Goal: Task Accomplishment & Management: Complete application form

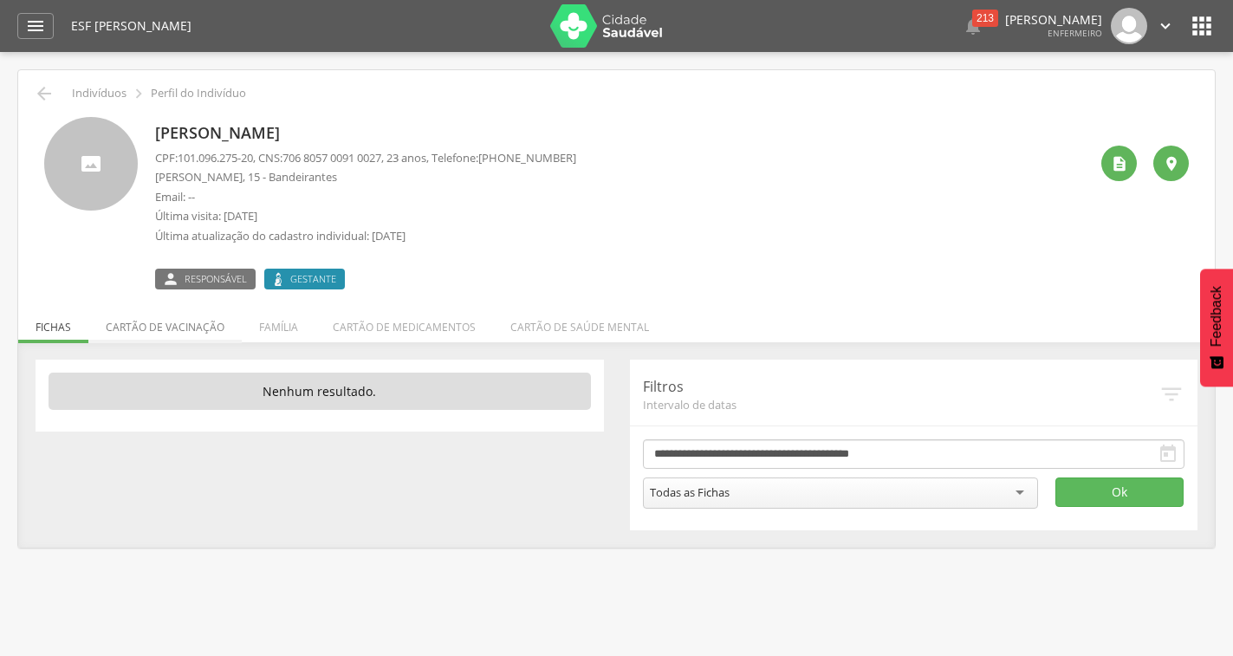
click at [215, 328] on li "Cartão de vacinação" at bounding box center [164, 323] width 153 height 41
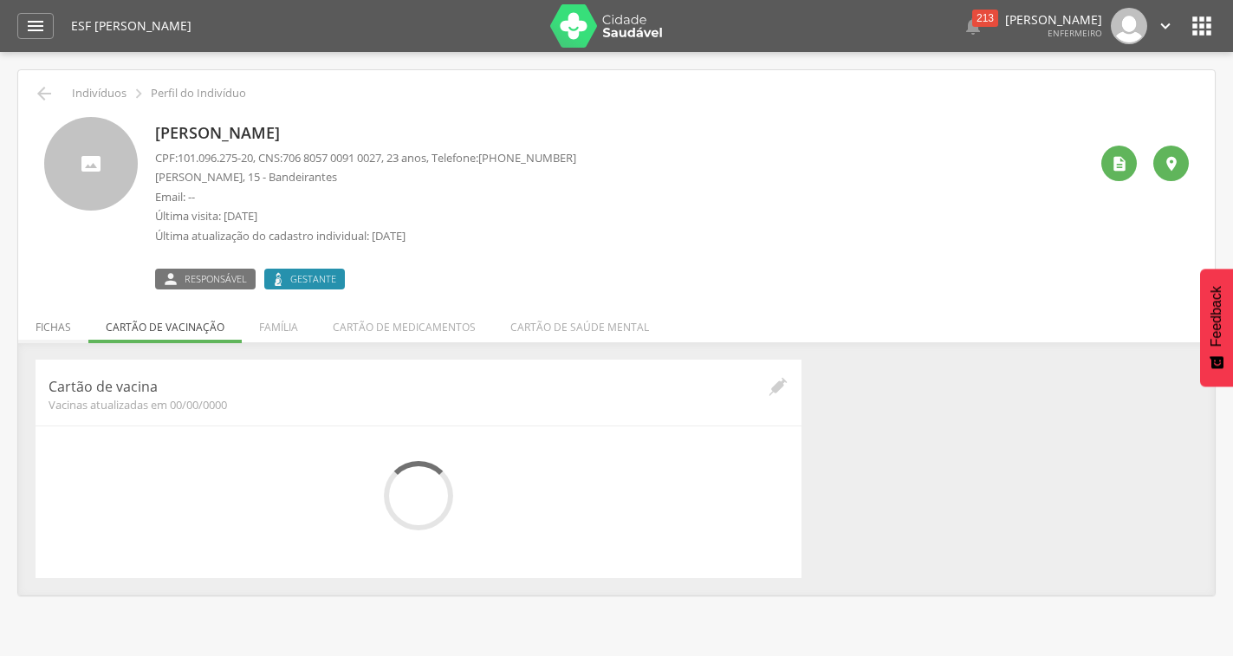
click at [68, 326] on li "Fichas" at bounding box center [53, 323] width 70 height 41
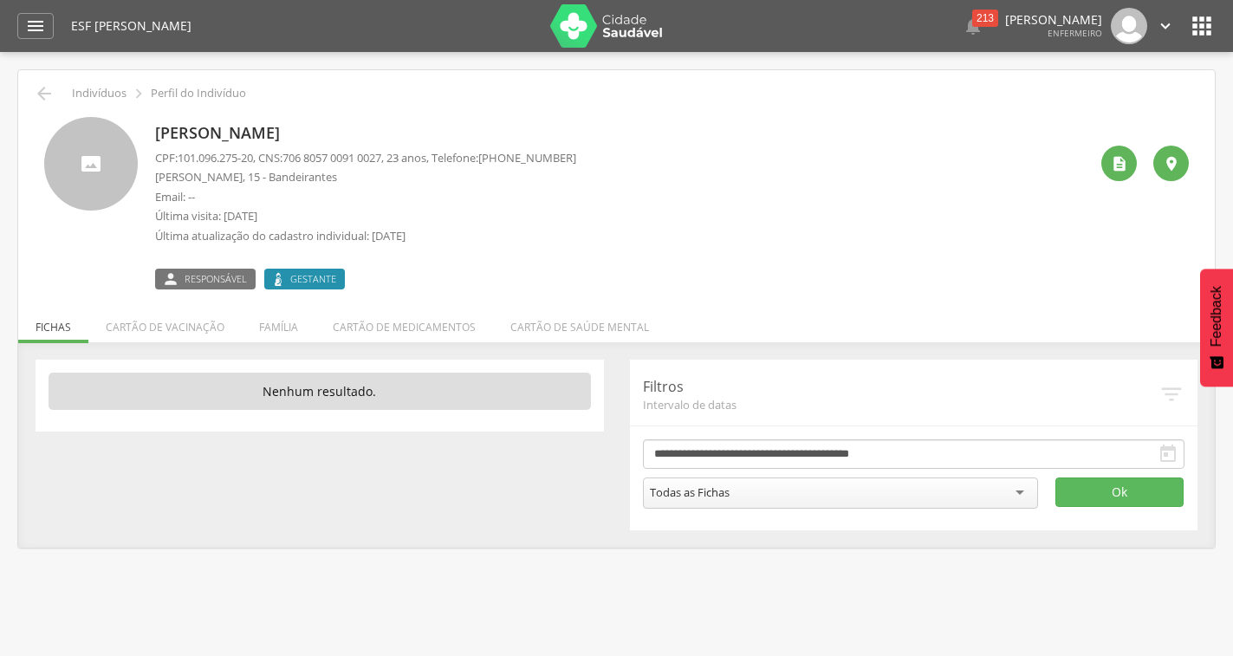
click at [68, 327] on ul "Fichas Cartão de vacinação Família Cartão de medicamentos Cartão de saúde mental" at bounding box center [616, 327] width 1197 height 15
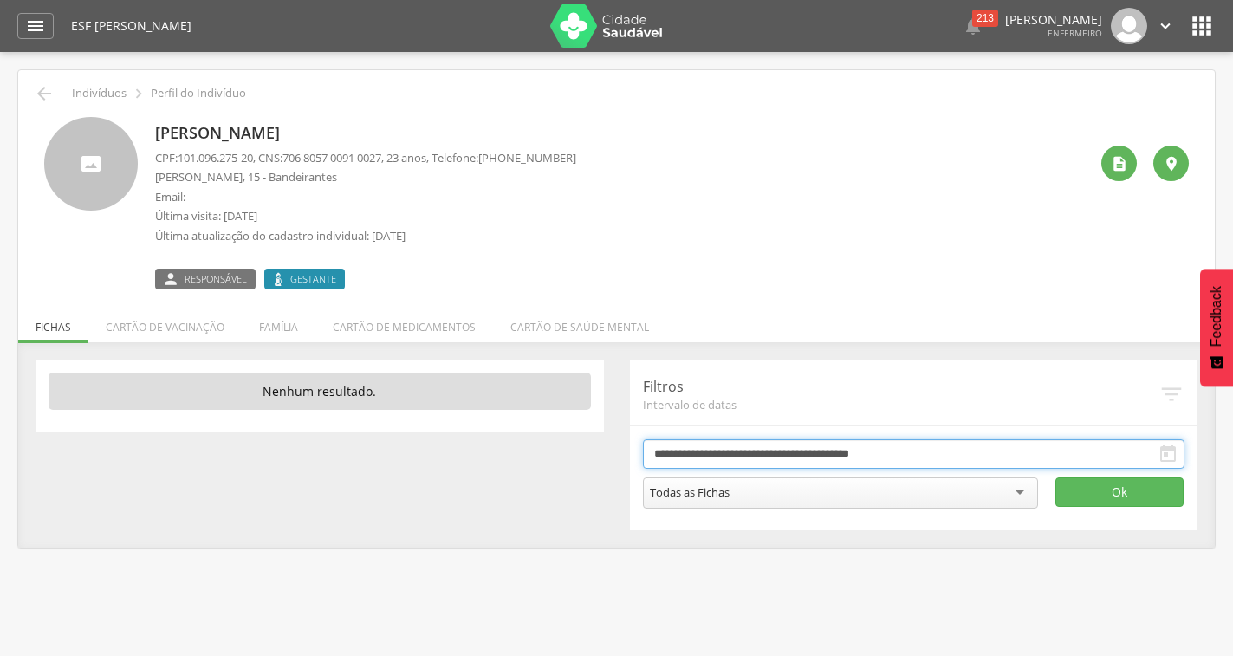
drag, startPoint x: 1033, startPoint y: 448, endPoint x: 972, endPoint y: 482, distance: 70.2
click at [1032, 449] on input "**********" at bounding box center [914, 453] width 543 height 29
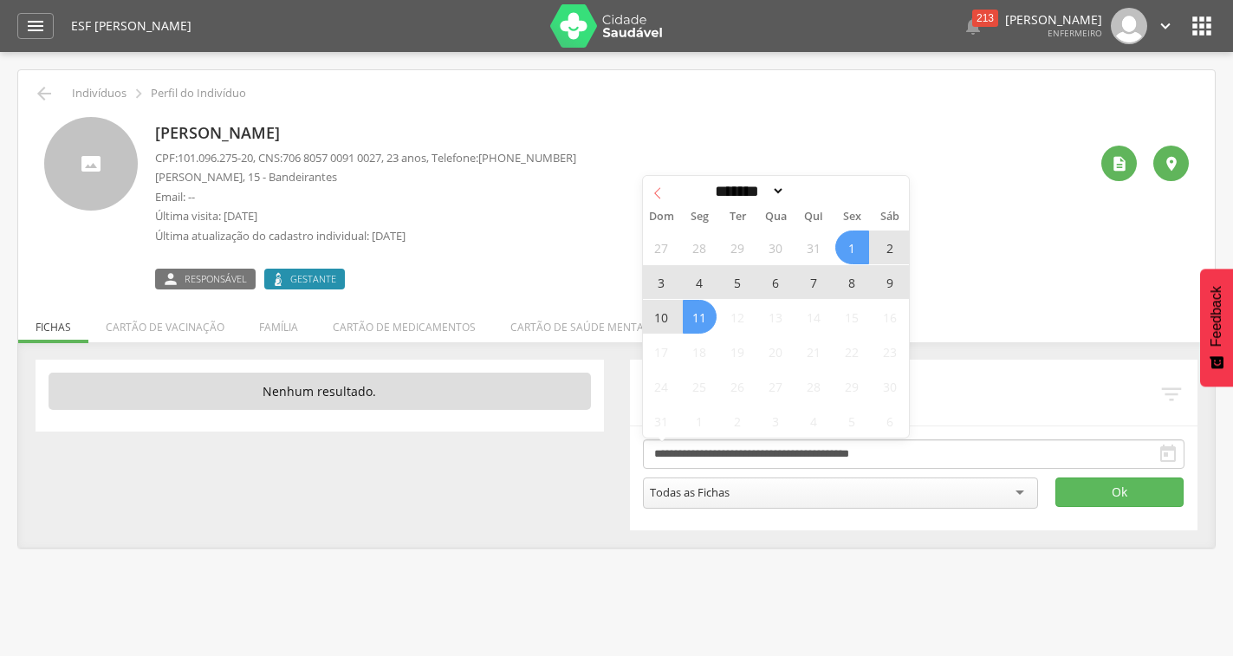
click at [671, 187] on span at bounding box center [657, 190] width 29 height 29
select select "*"
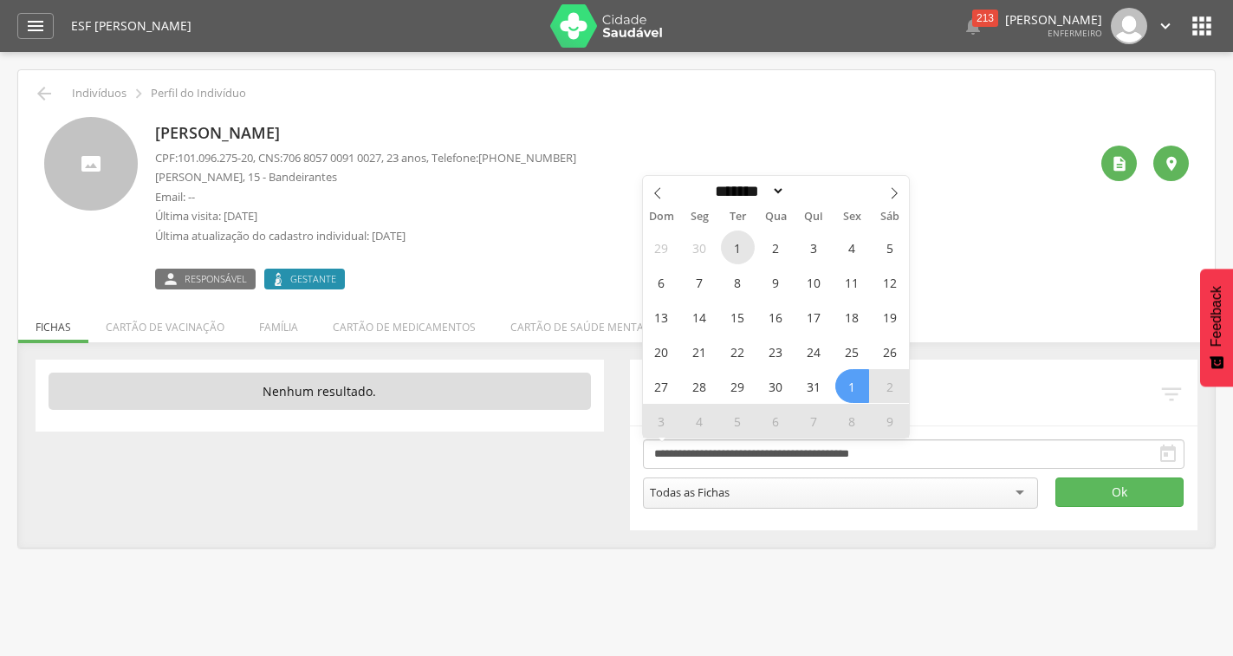
click at [741, 252] on span "1" at bounding box center [738, 248] width 34 height 34
type input "**********"
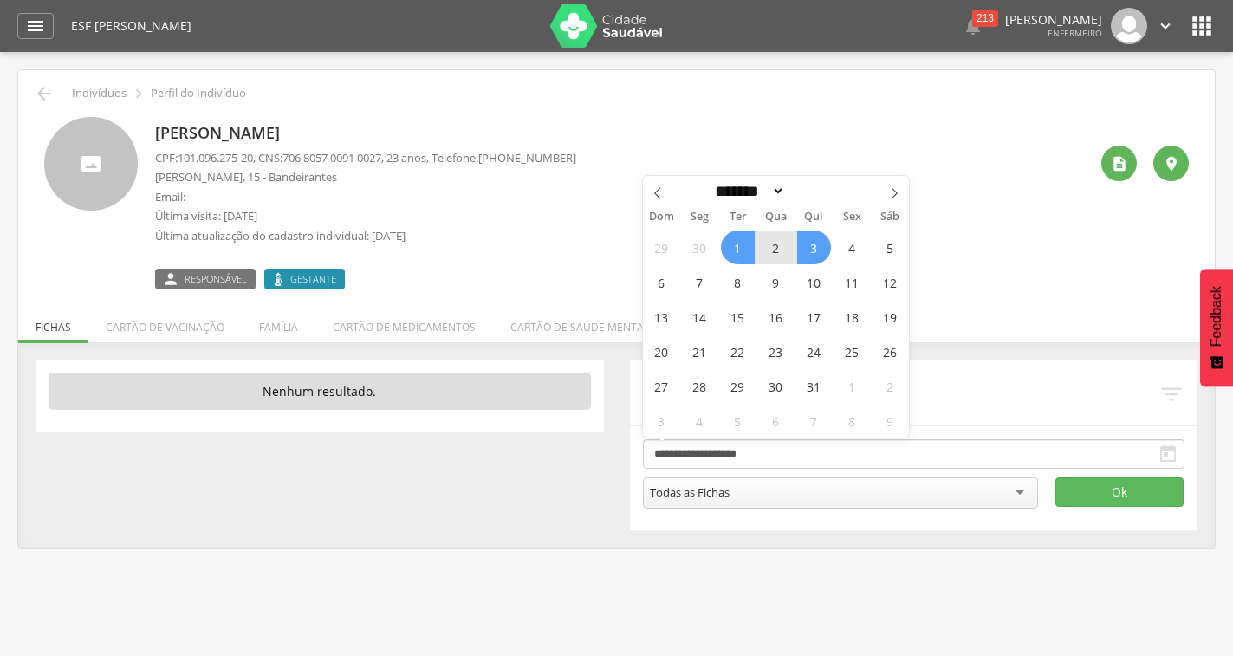
drag, startPoint x: 894, startPoint y: 199, endPoint x: 885, endPoint y: 209, distance: 13.5
click at [894, 198] on icon at bounding box center [895, 193] width 12 height 12
select select "*"
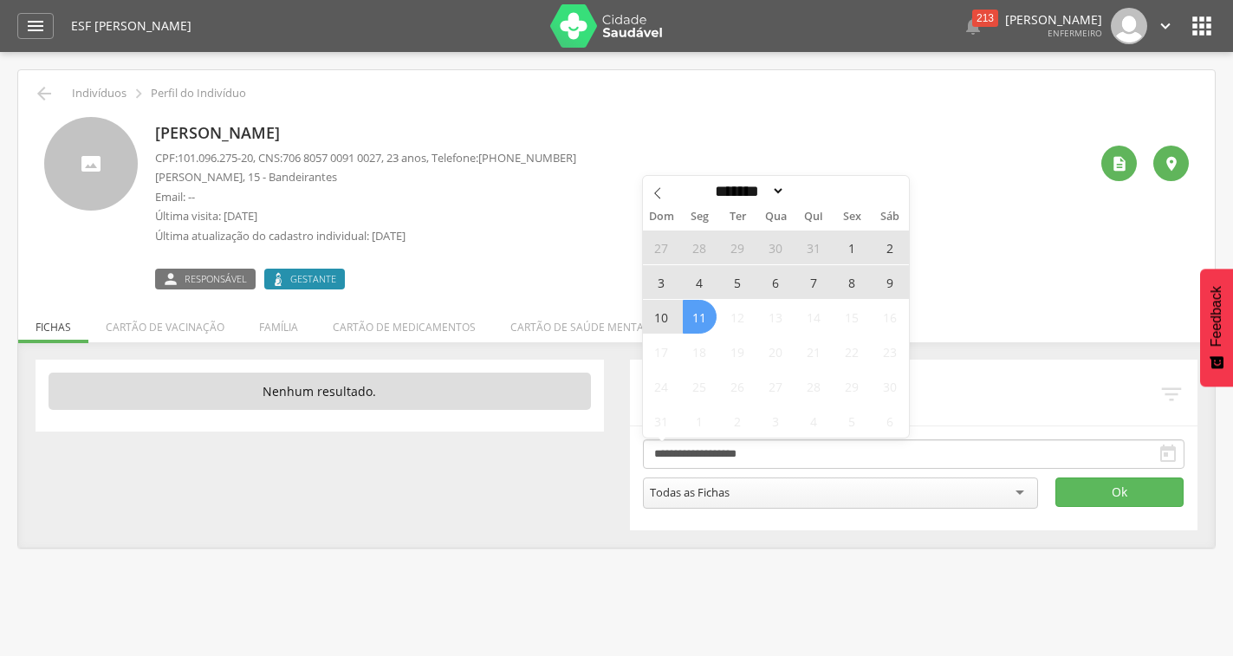
click at [697, 322] on span "11" at bounding box center [700, 317] width 34 height 34
type input "**********"
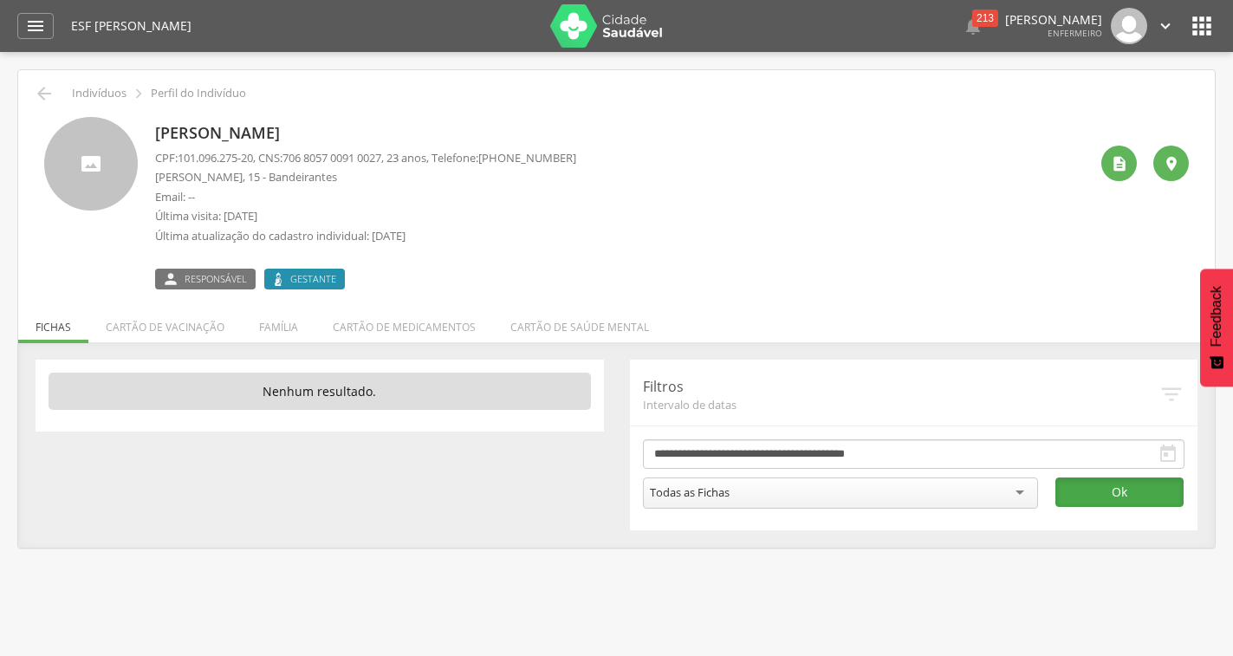
click at [1144, 485] on button "Ok" at bounding box center [1120, 492] width 129 height 29
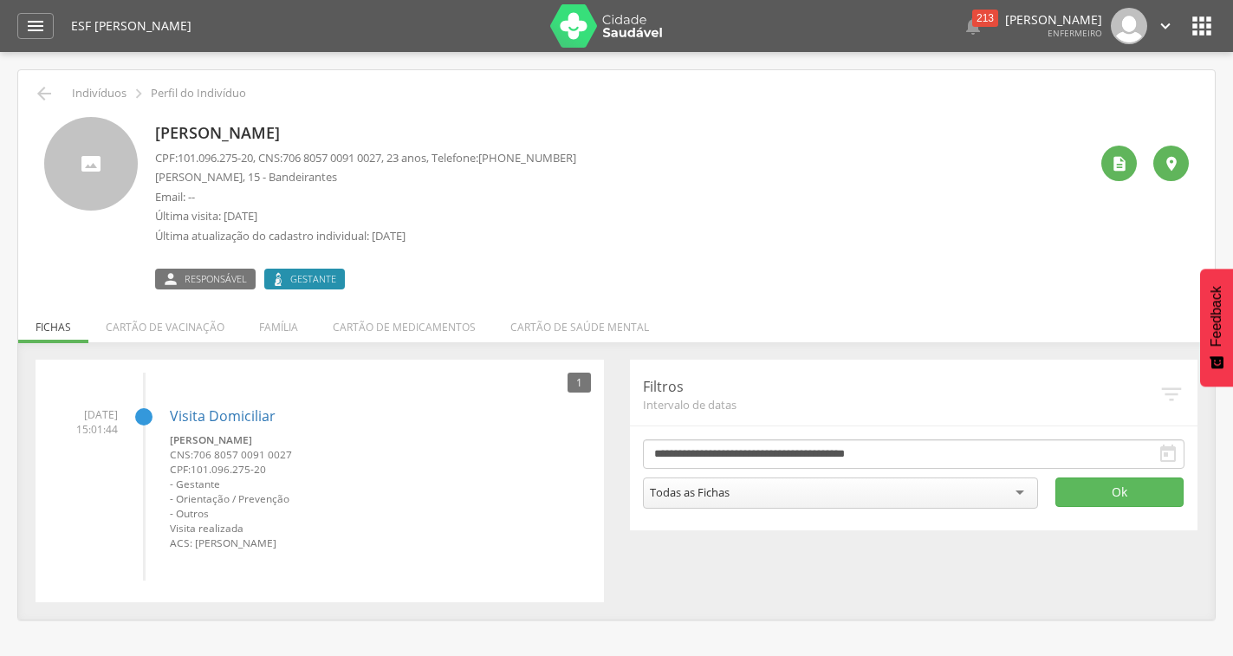
drag, startPoint x: 1202, startPoint y: 22, endPoint x: 1200, endPoint y: 35, distance: 13.3
click at [1202, 23] on icon "" at bounding box center [1202, 26] width 28 height 28
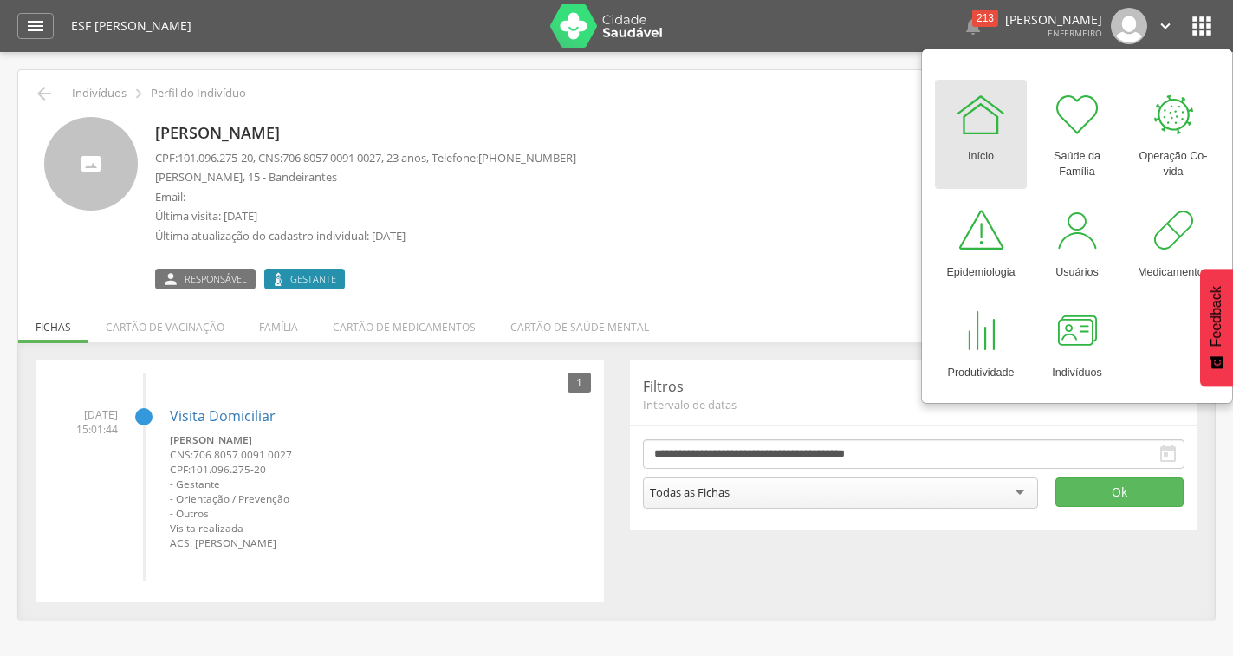
click at [1165, 29] on icon "" at bounding box center [1165, 25] width 19 height 19
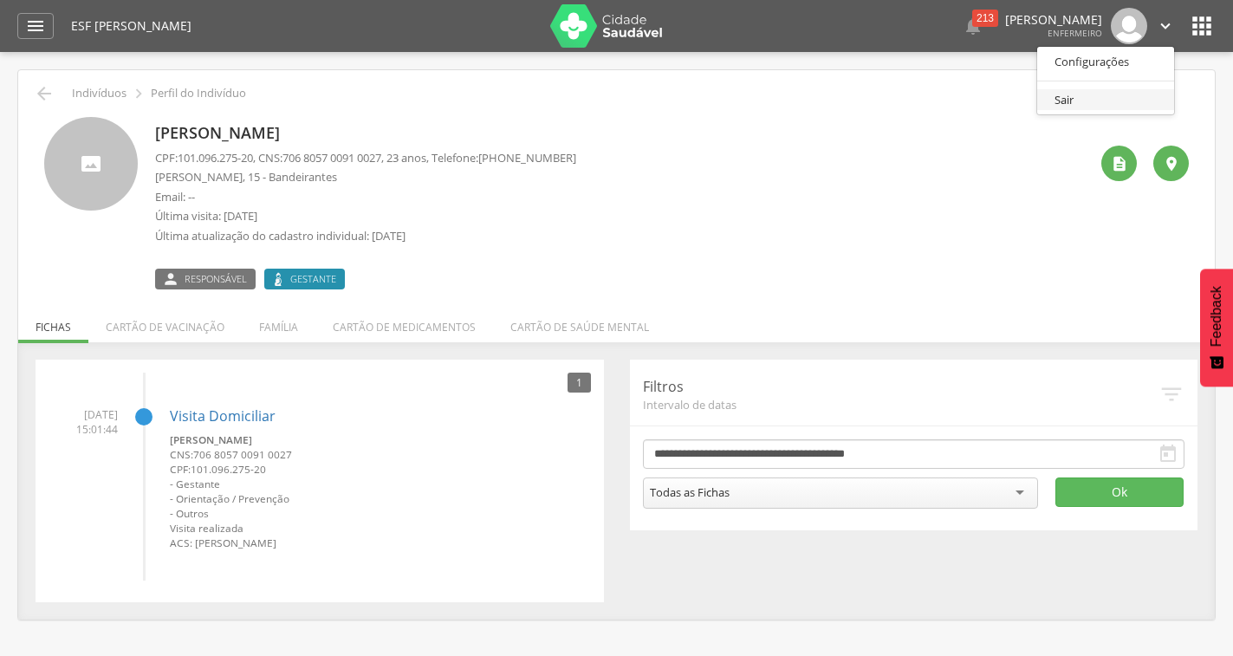
click at [1096, 102] on link "Sair" at bounding box center [1106, 100] width 137 height 22
